Goal: Transaction & Acquisition: Purchase product/service

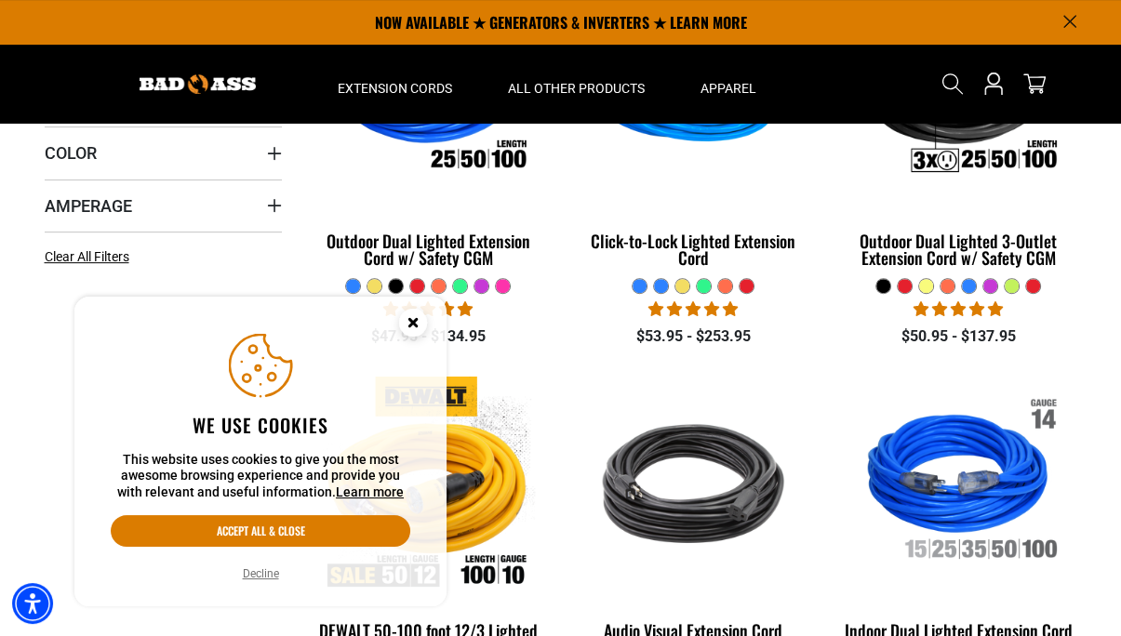
scroll to position [465, 0]
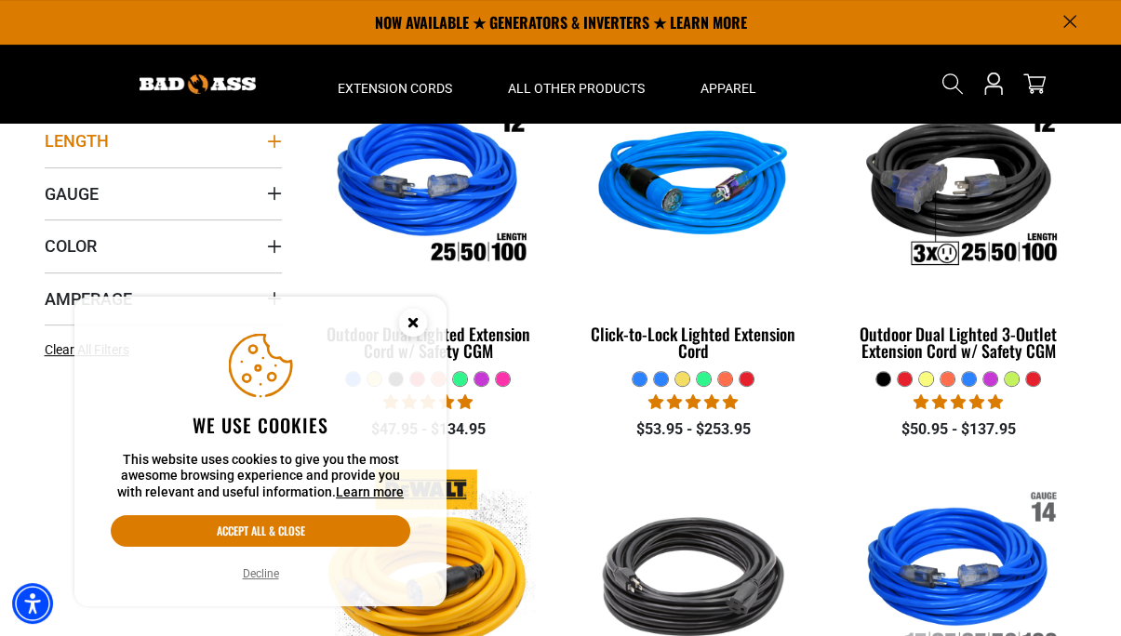
click at [272, 142] on icon "Length" at bounding box center [274, 141] width 15 height 15
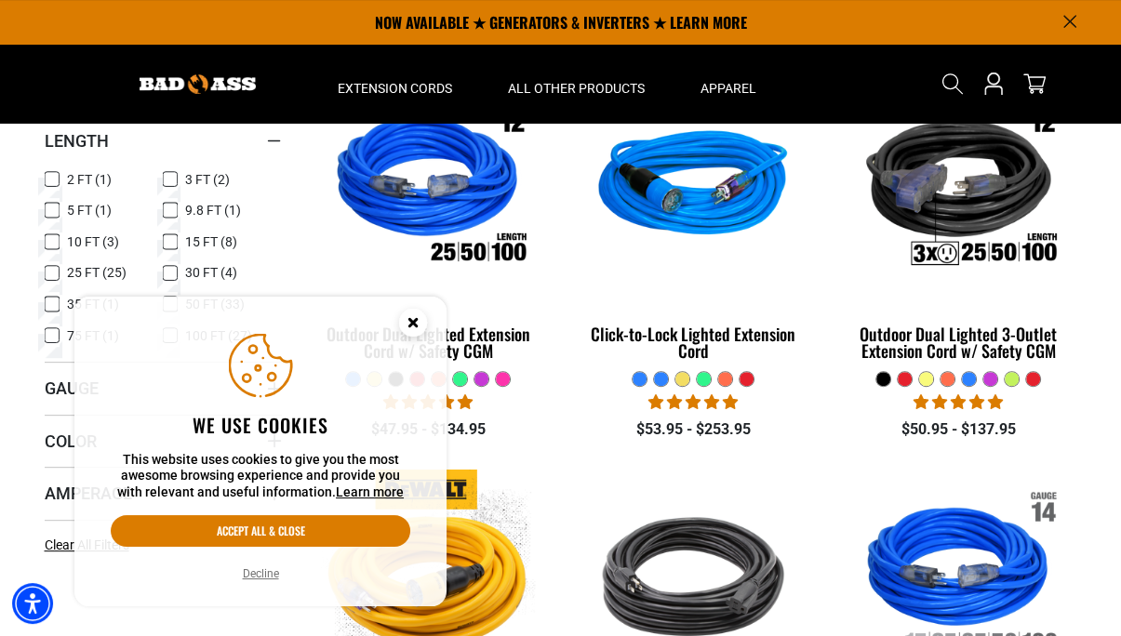
click at [54, 271] on icon at bounding box center [52, 273] width 15 height 24
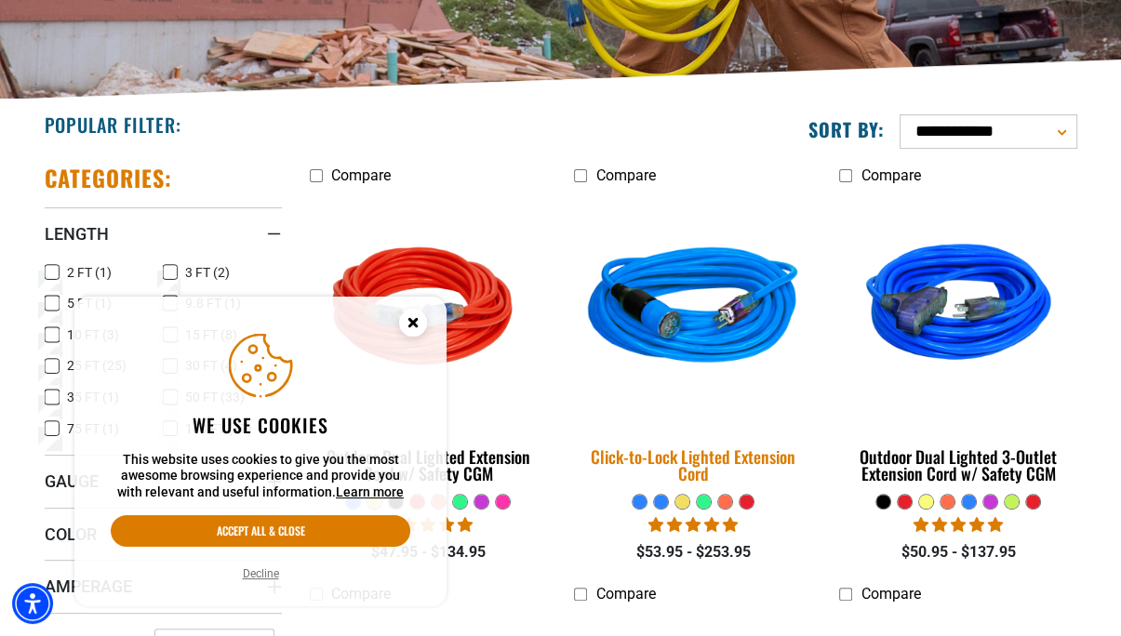
scroll to position [465, 0]
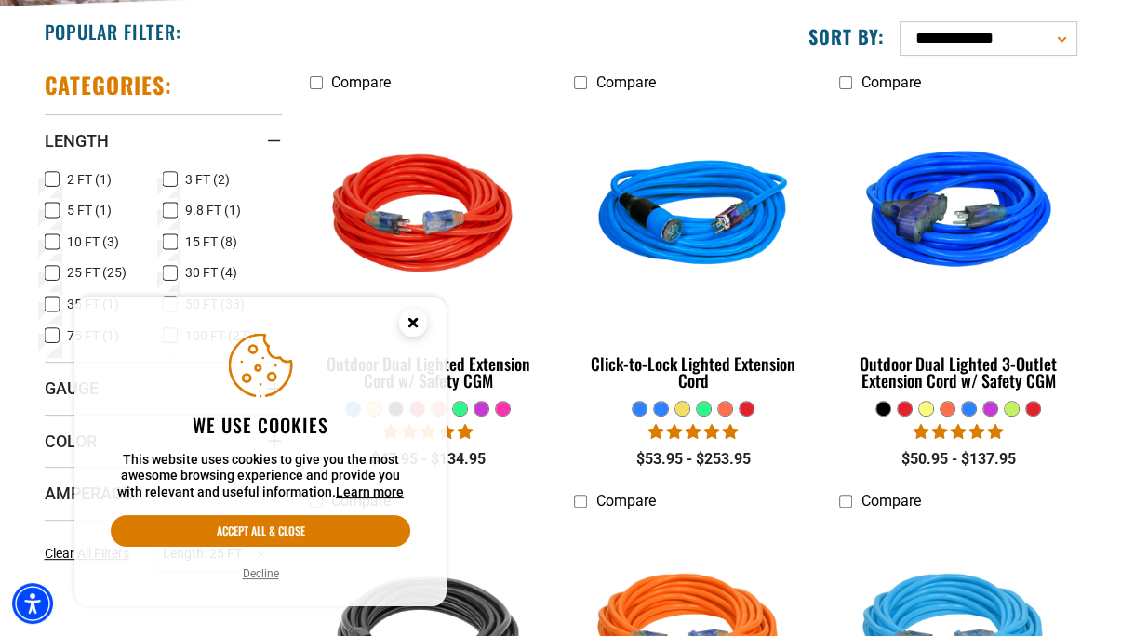
click at [411, 325] on icon "Close this option" at bounding box center [412, 322] width 7 height 7
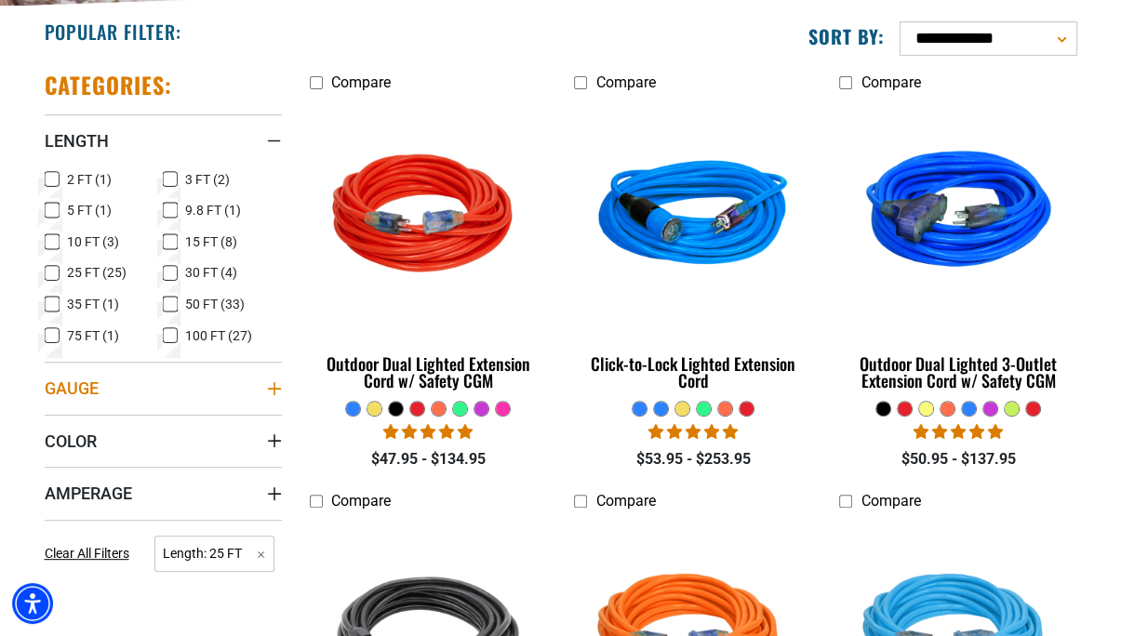
click at [274, 388] on icon "Gauge" at bounding box center [273, 388] width 13 height 13
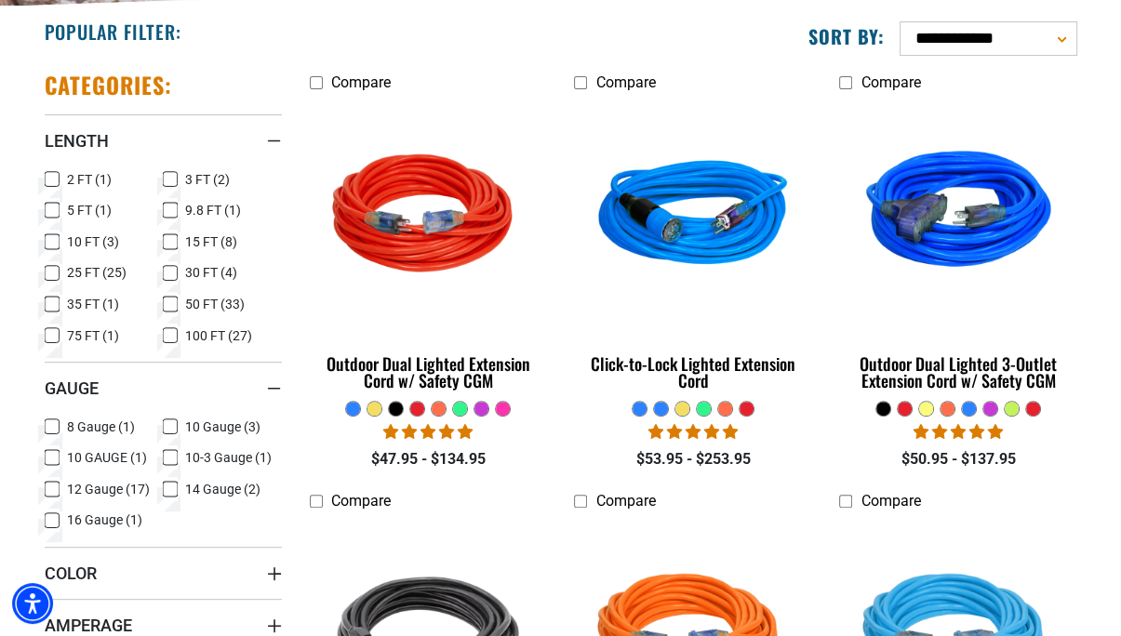
click at [169, 424] on icon at bounding box center [170, 427] width 15 height 24
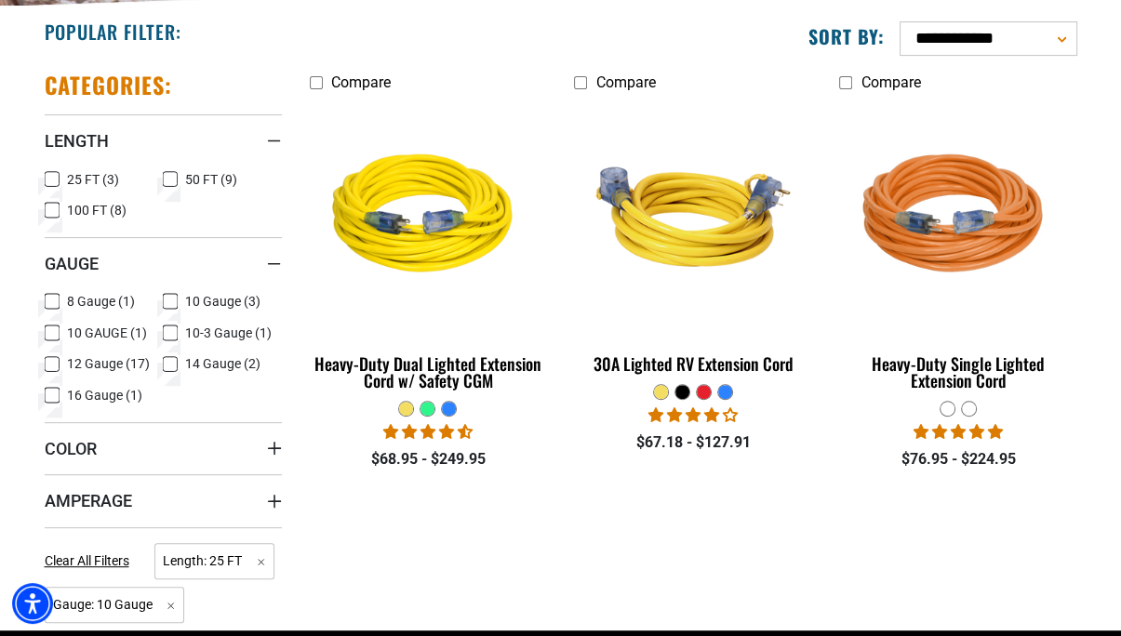
click at [51, 362] on icon at bounding box center [52, 365] width 15 height 24
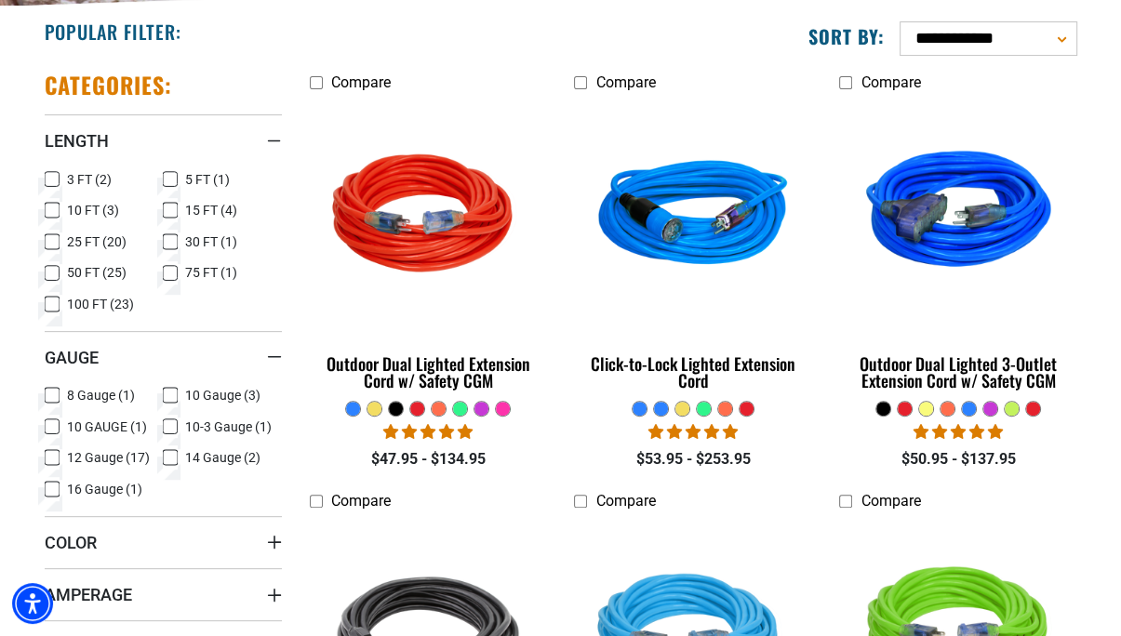
click at [168, 395] on icon at bounding box center [170, 396] width 11 height 10
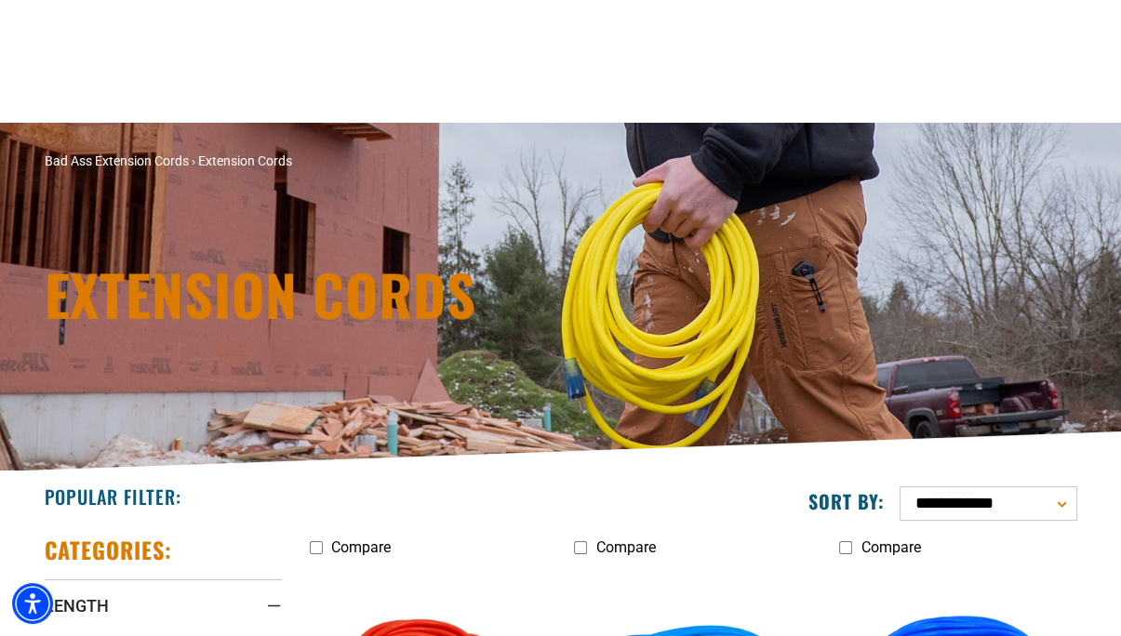
scroll to position [465, 0]
